Goal: Task Accomplishment & Management: Manage account settings

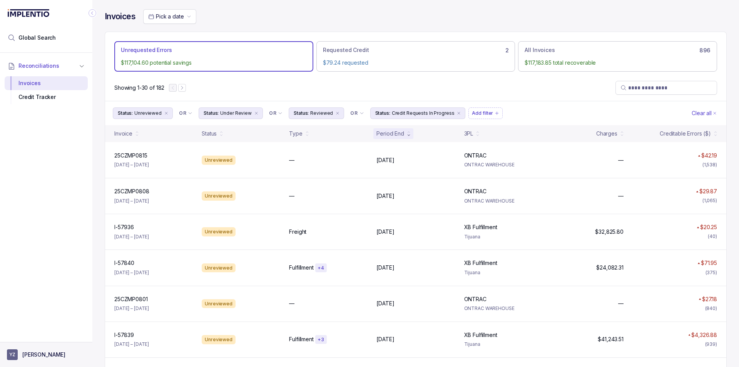
drag, startPoint x: 45, startPoint y: 352, endPoint x: 49, endPoint y: 347, distance: 6.6
click at [45, 352] on p "[PERSON_NAME]" at bounding box center [43, 355] width 43 height 8
click at [48, 338] on p "Logout" at bounding box center [51, 338] width 64 height 8
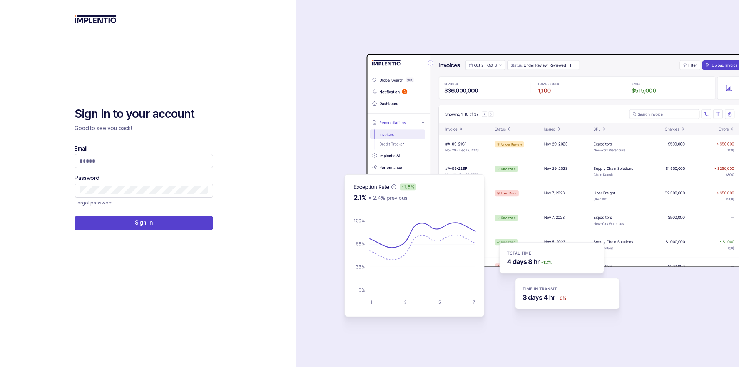
click at [167, 171] on div "Email Password" at bounding box center [144, 171] width 139 height 53
click at [160, 161] on input "Email" at bounding box center [144, 161] width 129 height 8
type input "**********"
